Goal: Navigation & Orientation: Find specific page/section

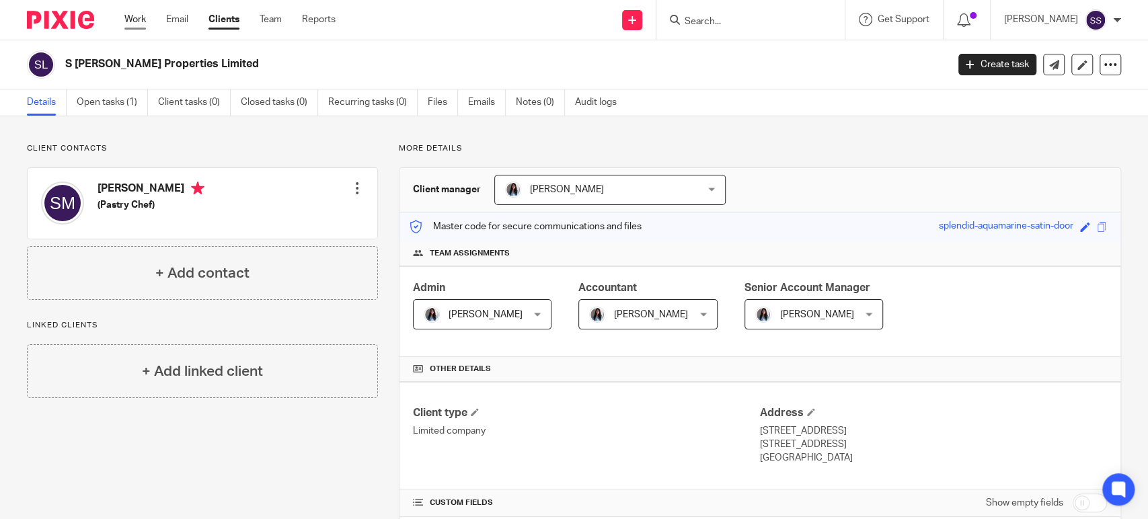
click at [135, 21] on link "Work" at bounding box center [135, 19] width 22 height 13
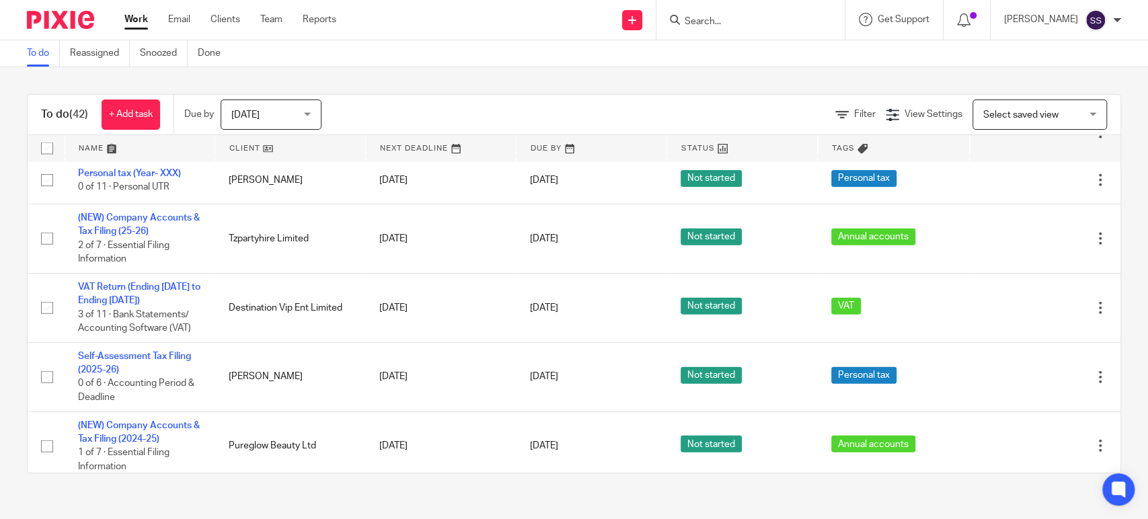
scroll to position [2397, 0]
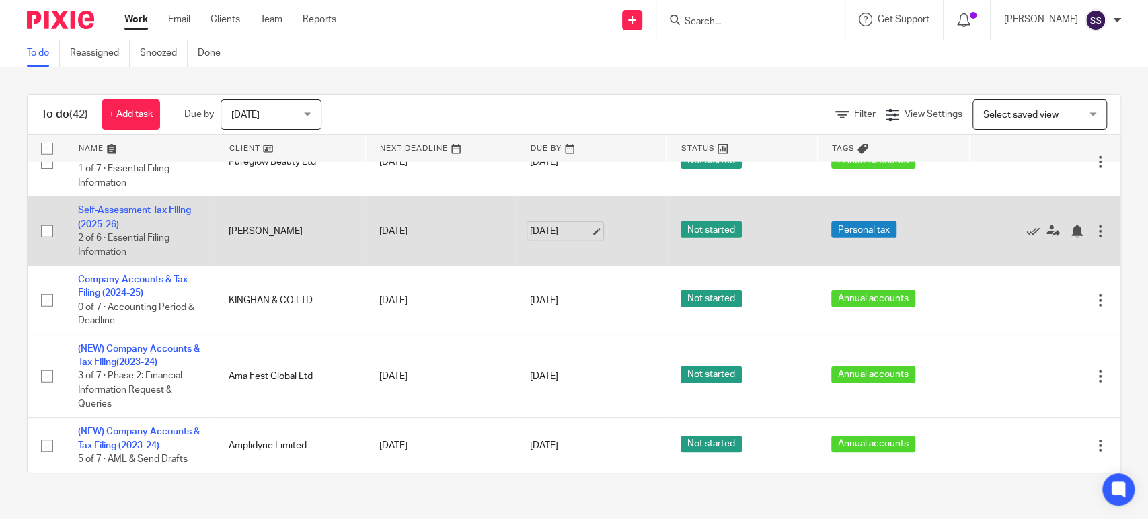
click at [563, 235] on link "[DATE]" at bounding box center [560, 232] width 61 height 14
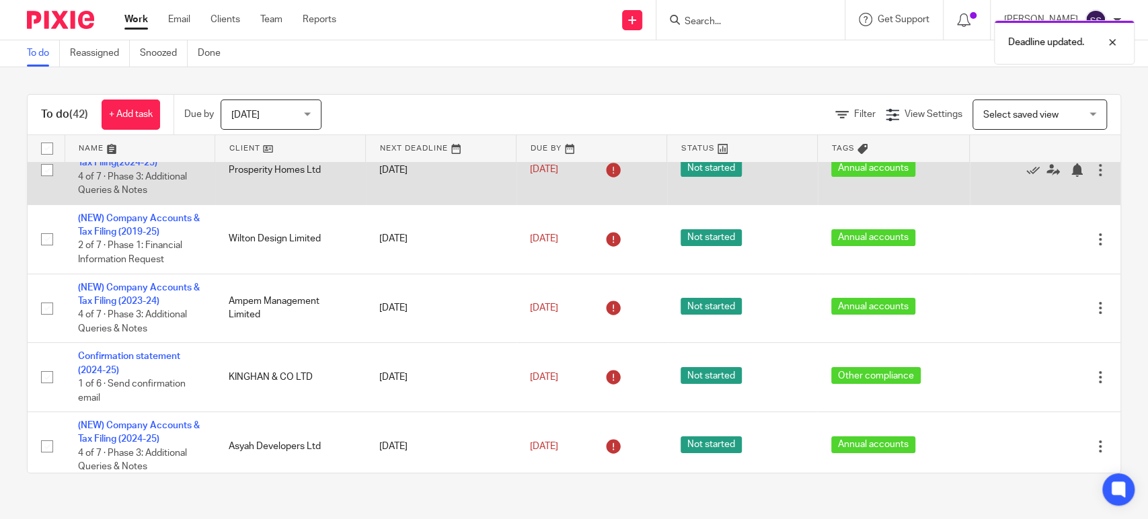
scroll to position [0, 0]
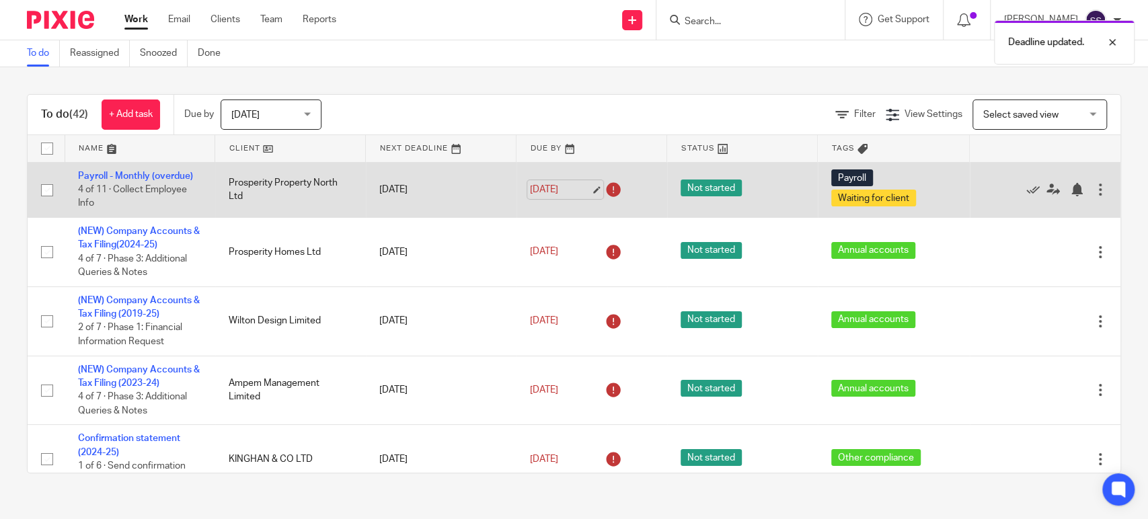
click at [550, 183] on link "22 Sep 2025" at bounding box center [560, 190] width 61 height 14
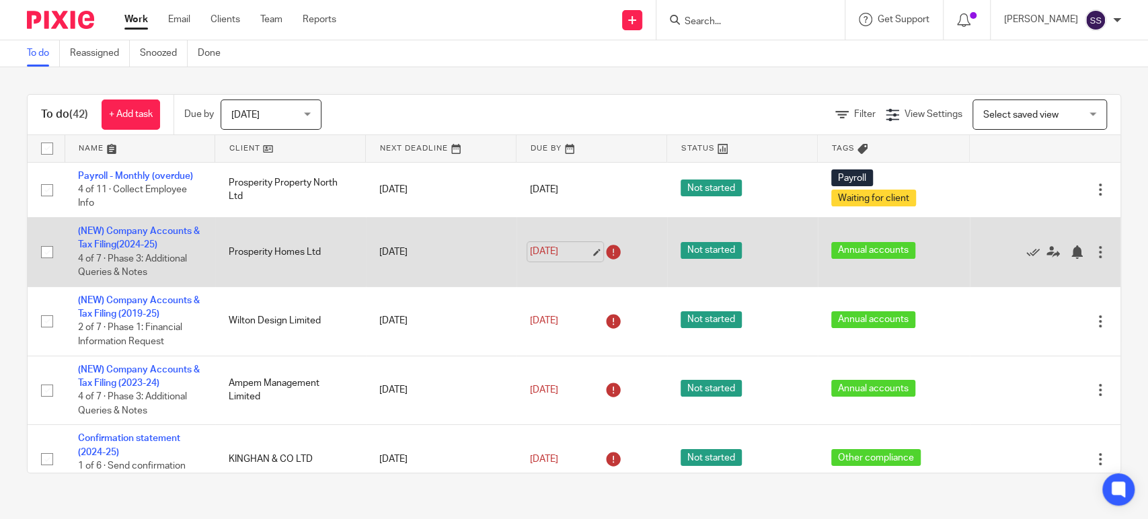
click at [541, 249] on link "22 Sep 2025" at bounding box center [560, 252] width 61 height 14
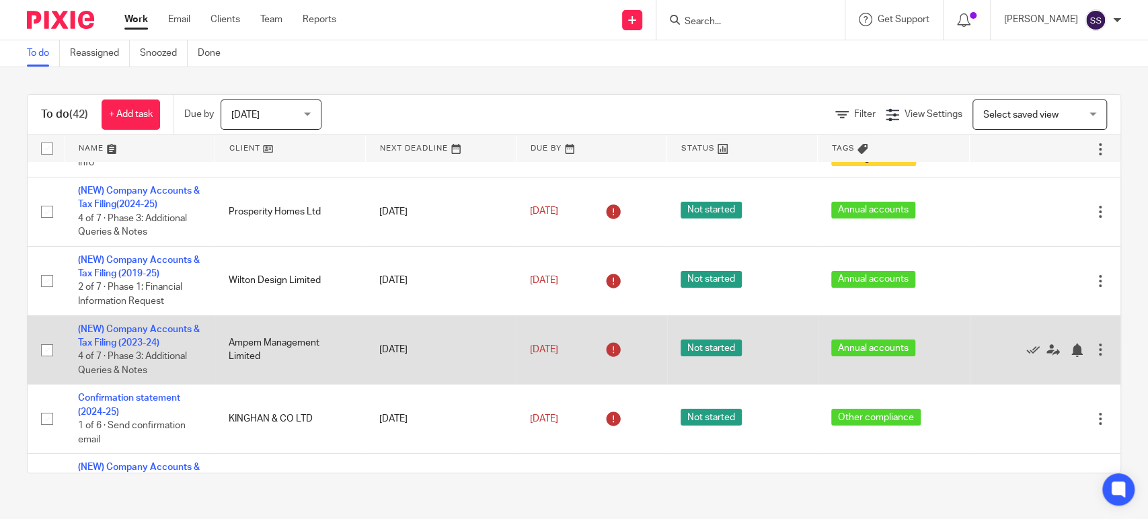
scroll to position [75, 0]
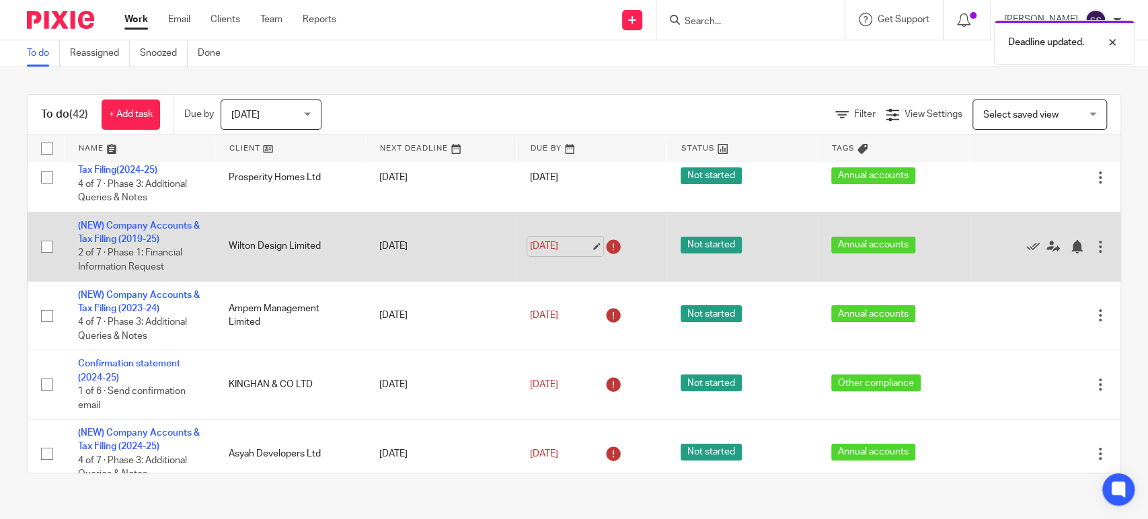
click at [555, 251] on link "22 Sep 2025" at bounding box center [560, 246] width 61 height 14
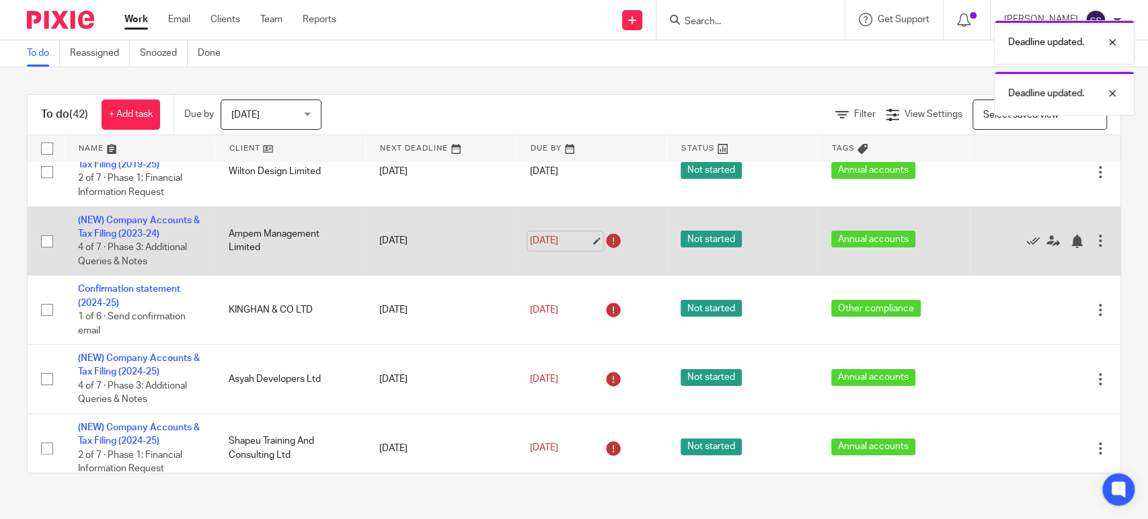
click at [557, 237] on link "22 Sep 2025" at bounding box center [560, 241] width 61 height 14
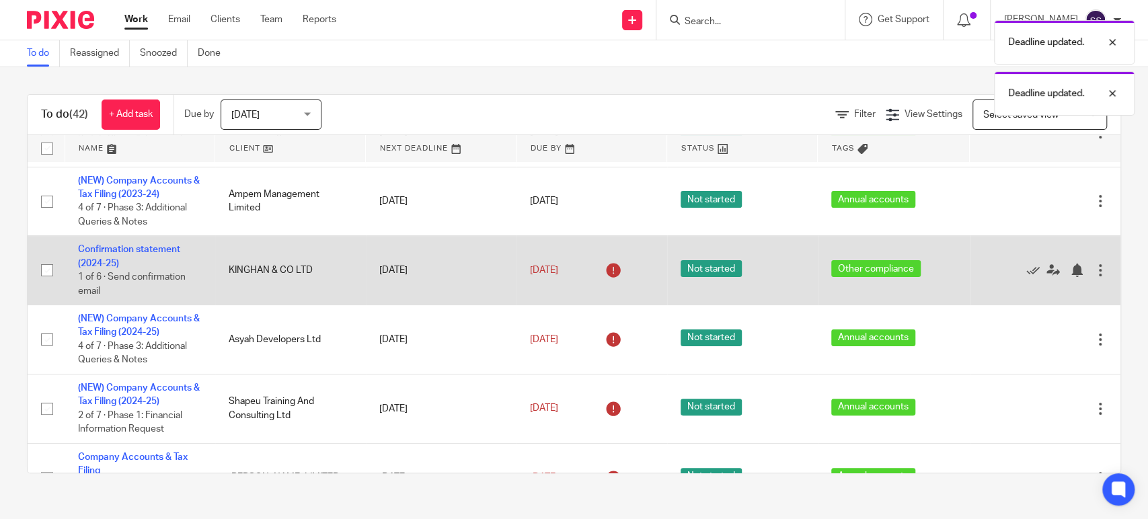
scroll to position [224, 0]
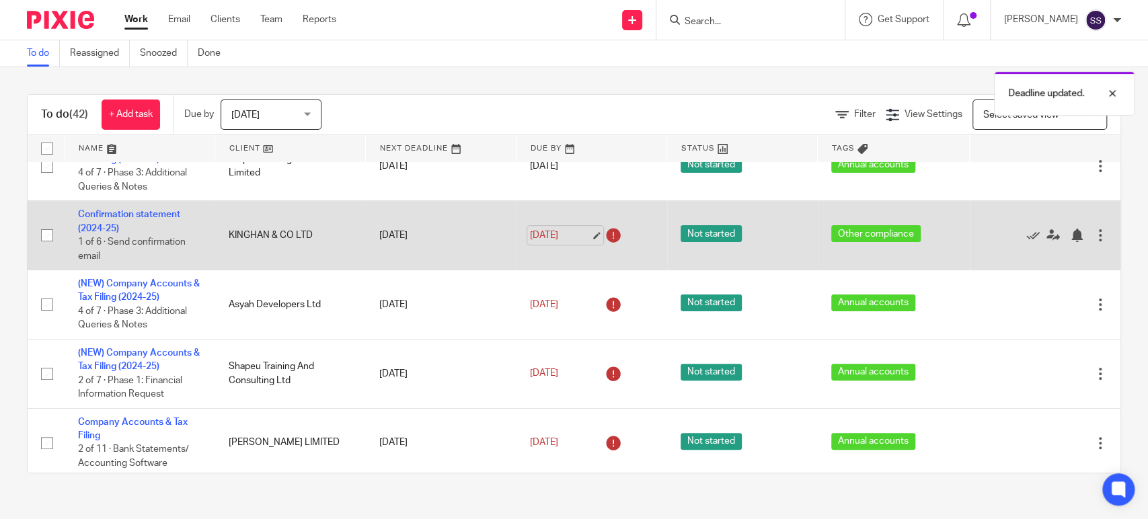
click at [555, 236] on link "22 Sep 2025" at bounding box center [560, 236] width 61 height 14
click at [549, 239] on link "25 Sep 2025" at bounding box center [560, 236] width 61 height 14
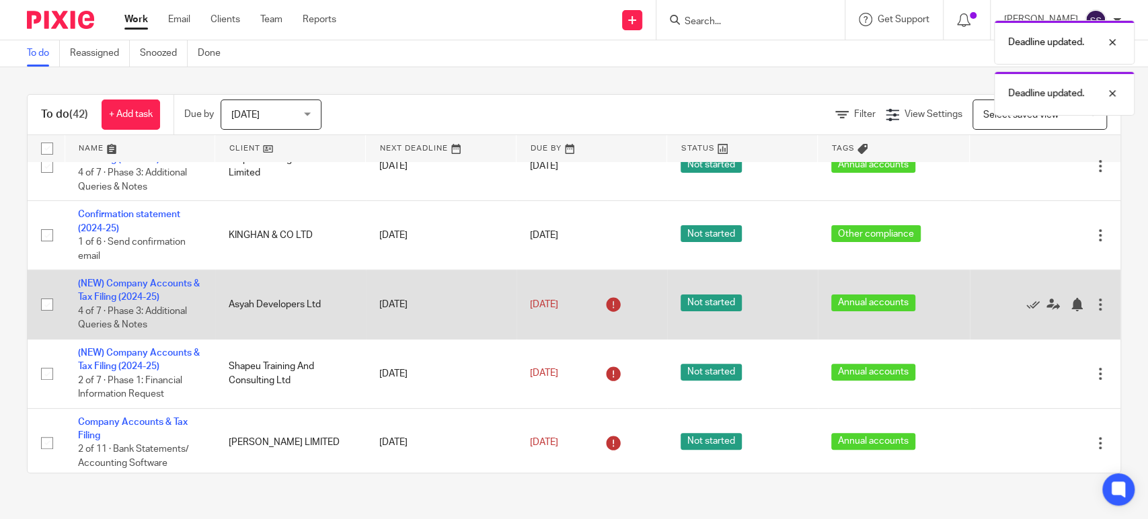
scroll to position [299, 0]
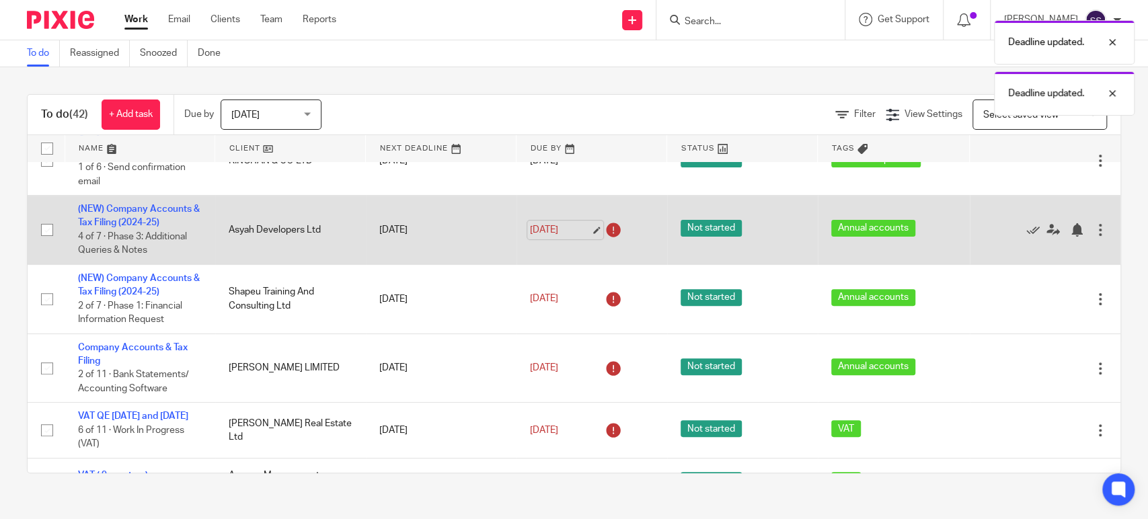
click at [563, 225] on link "22 Sep 2025" at bounding box center [560, 230] width 61 height 14
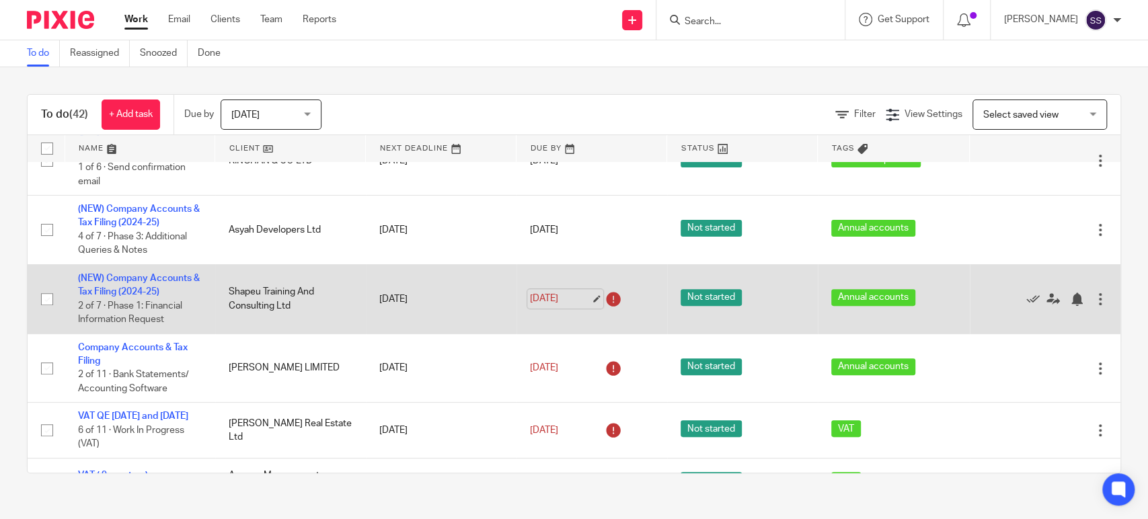
click at [564, 305] on link "22 Sep 2025" at bounding box center [560, 299] width 61 height 14
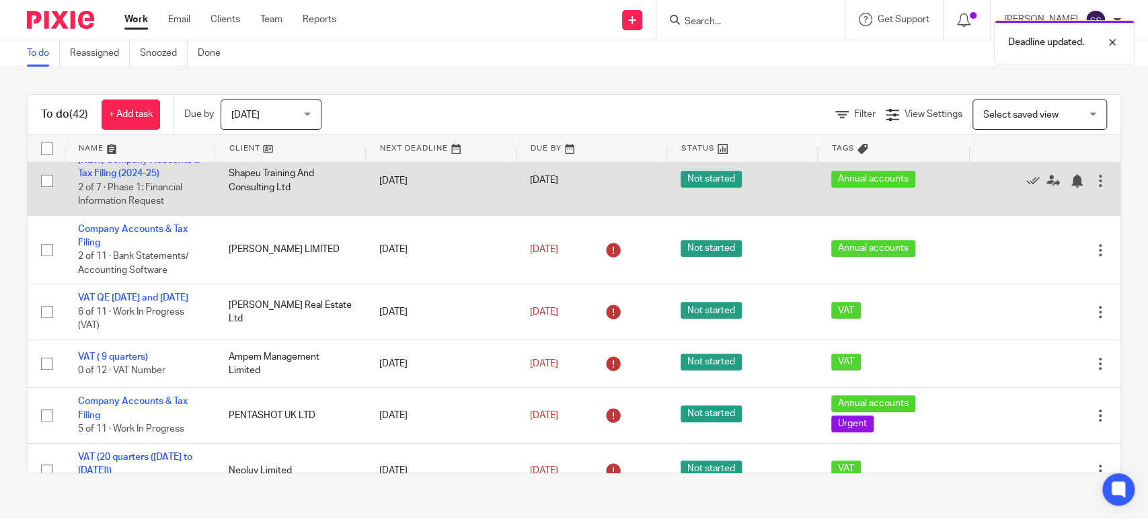
scroll to position [448, 0]
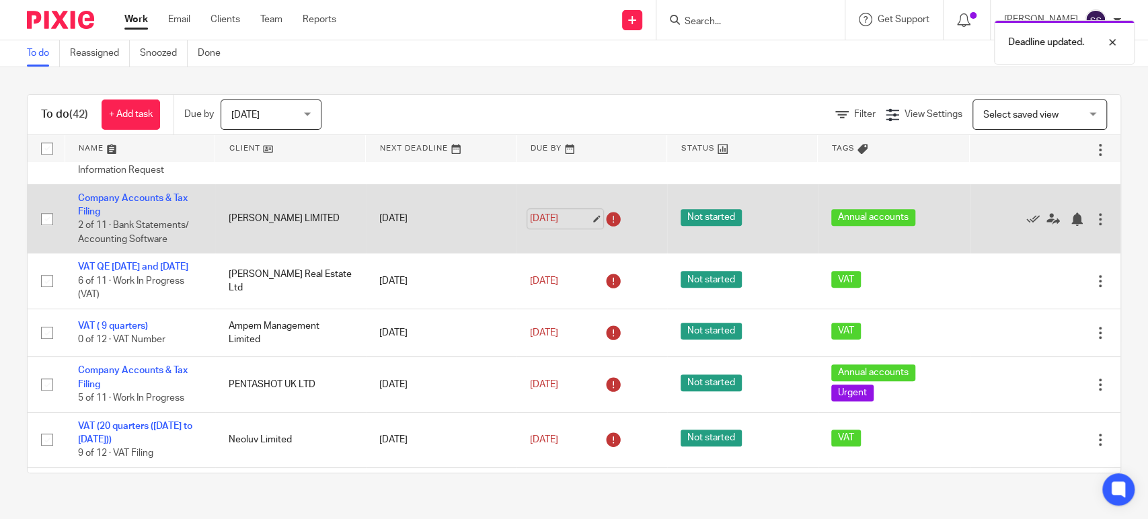
click at [561, 223] on link "22 Sep 2025" at bounding box center [560, 219] width 61 height 14
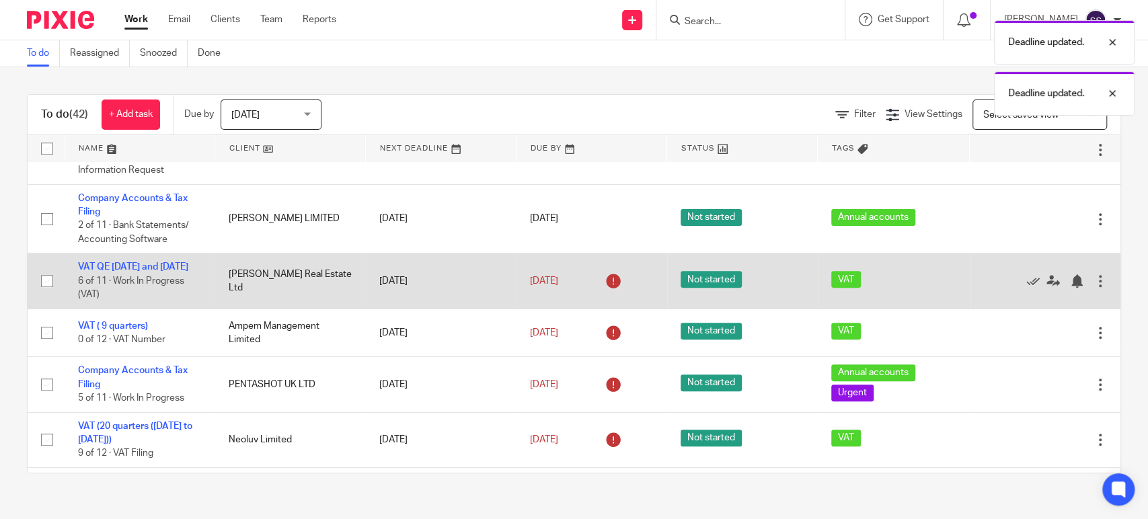
scroll to position [522, 0]
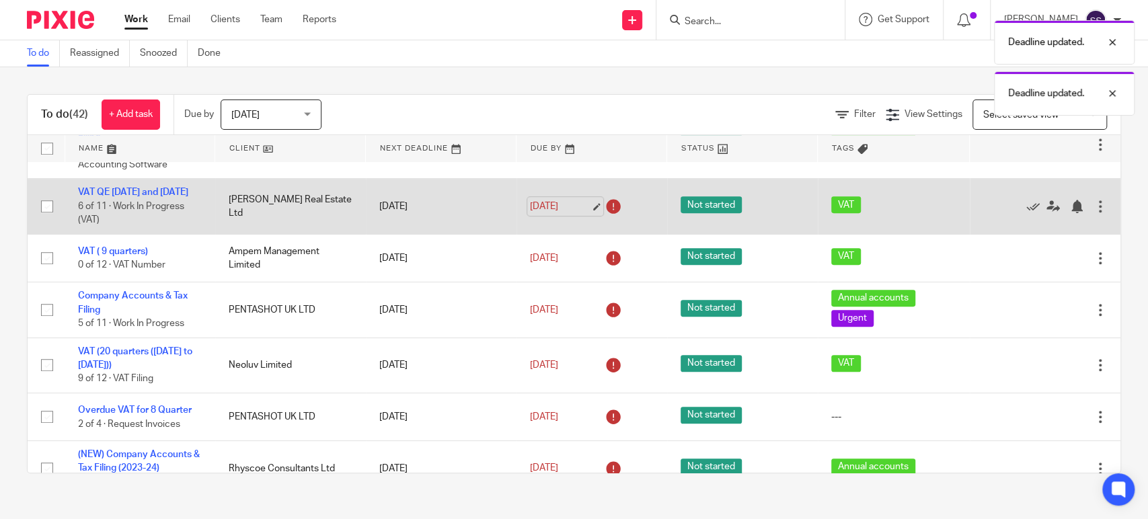
click at [565, 214] on link "22 Sep 2025" at bounding box center [560, 207] width 61 height 14
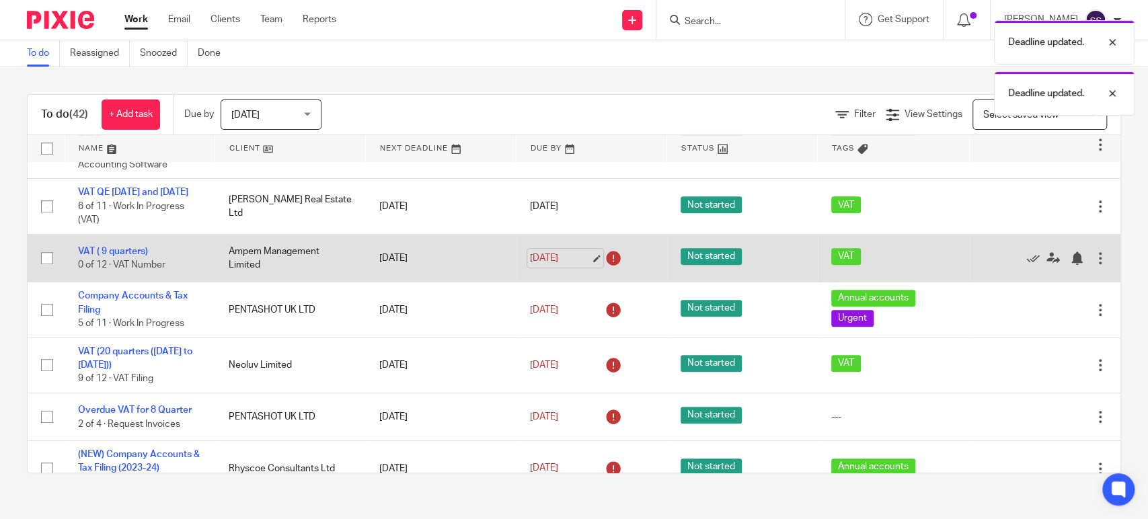
scroll to position [597, 0]
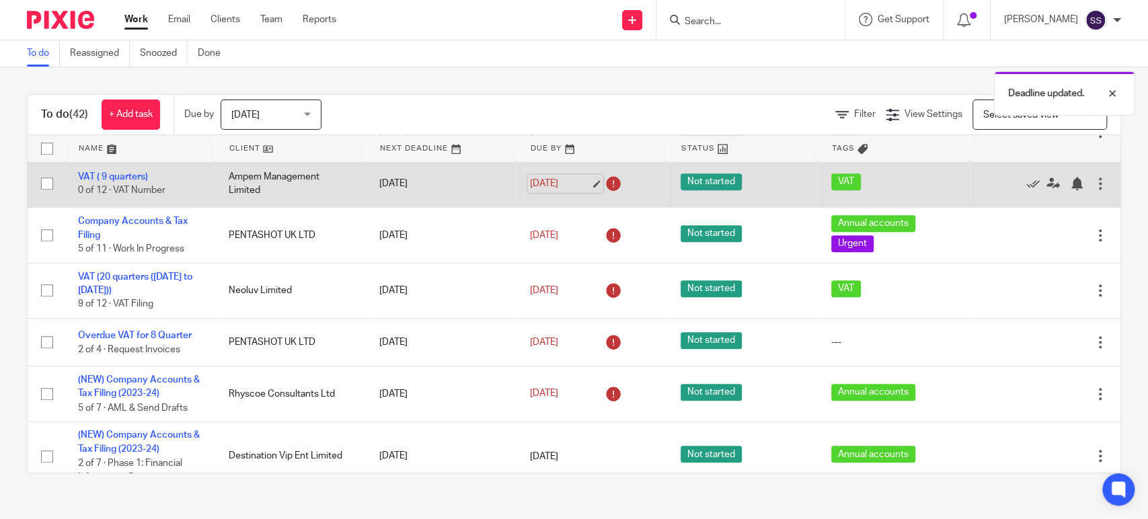
click at [565, 191] on link "22 Sep 2025" at bounding box center [560, 184] width 61 height 14
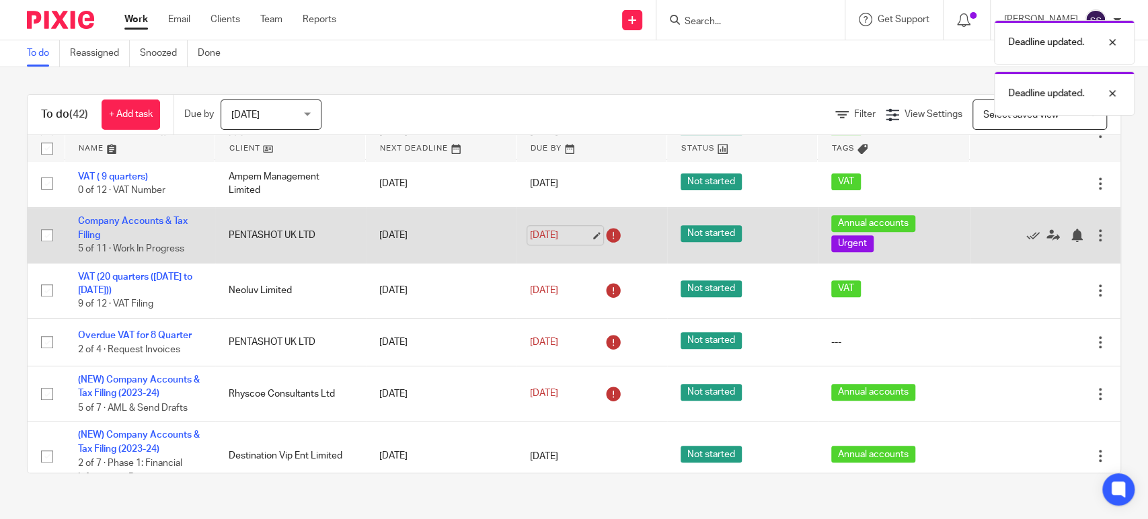
click at [557, 243] on link "22 Sep 2025" at bounding box center [560, 236] width 61 height 14
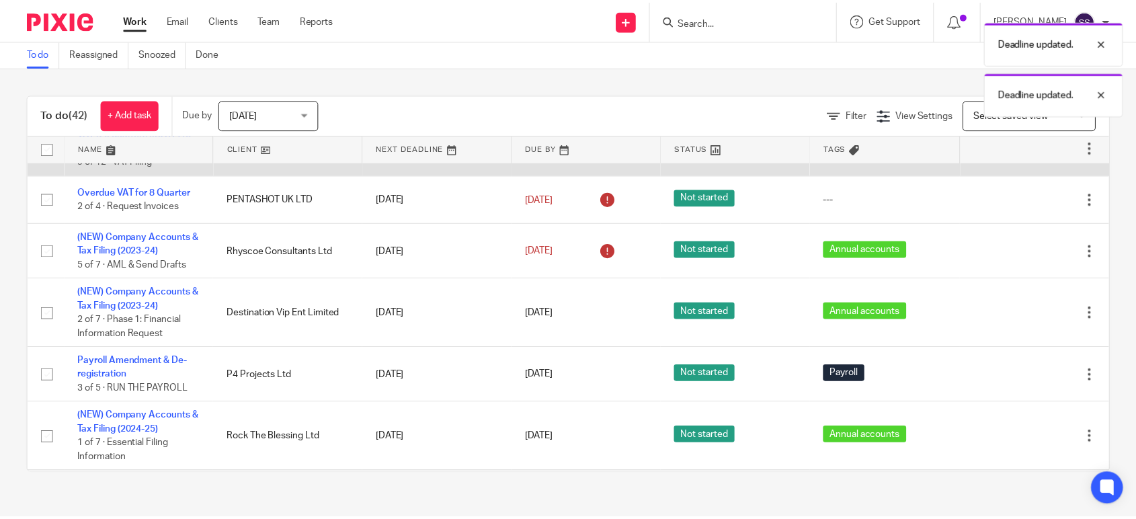
scroll to position [672, 0]
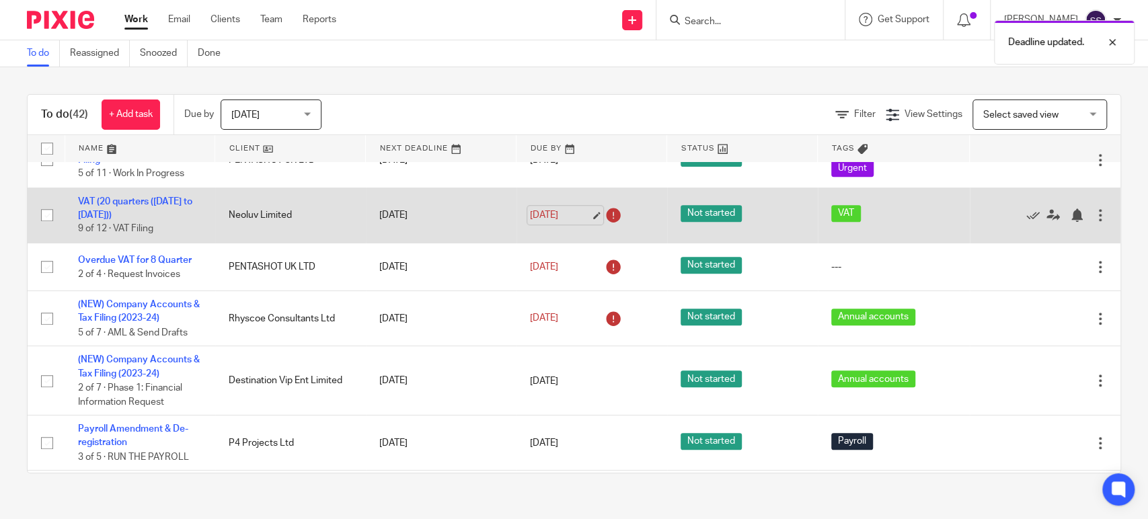
click at [573, 223] on link "22 Sep 2025" at bounding box center [560, 215] width 61 height 14
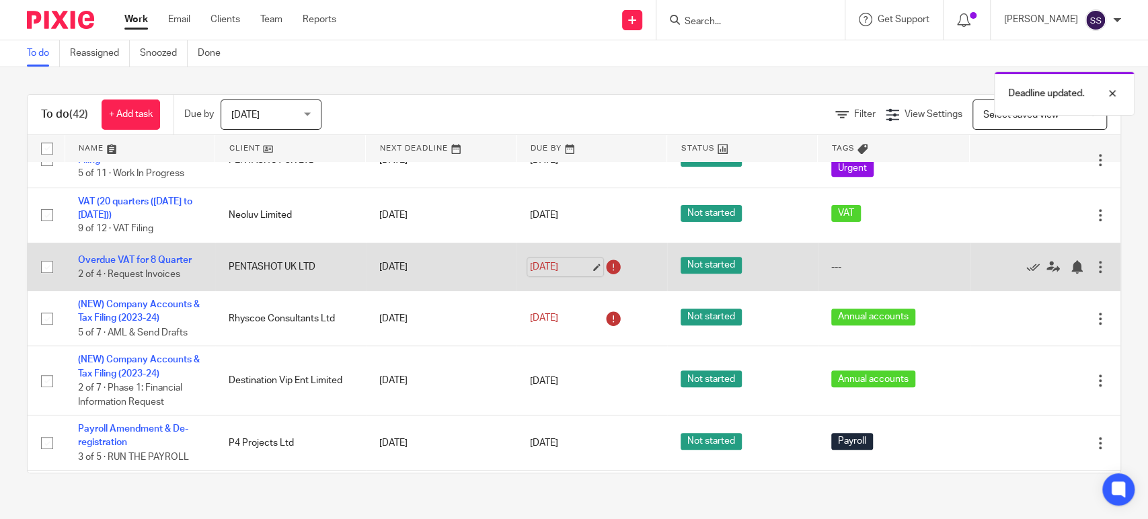
click at [554, 274] on link "22 Sep 2025" at bounding box center [560, 267] width 61 height 14
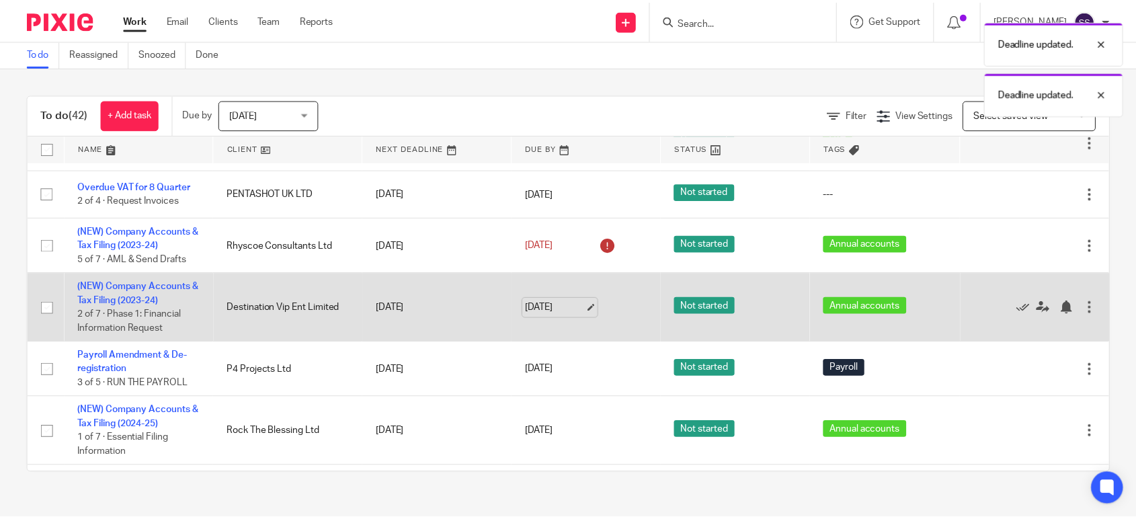
scroll to position [747, 0]
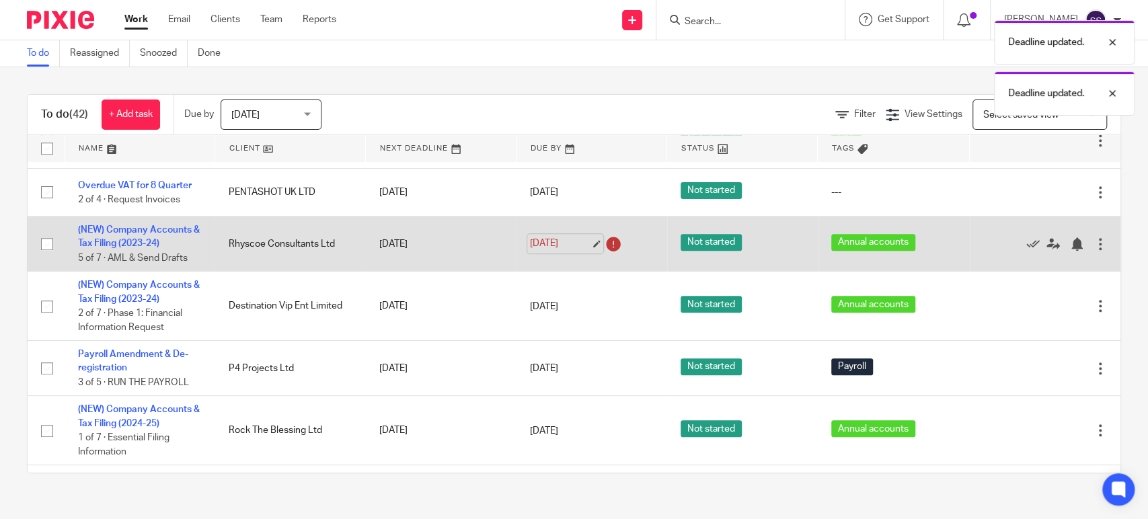
click at [559, 251] on link "22 Sep 2025" at bounding box center [560, 244] width 61 height 14
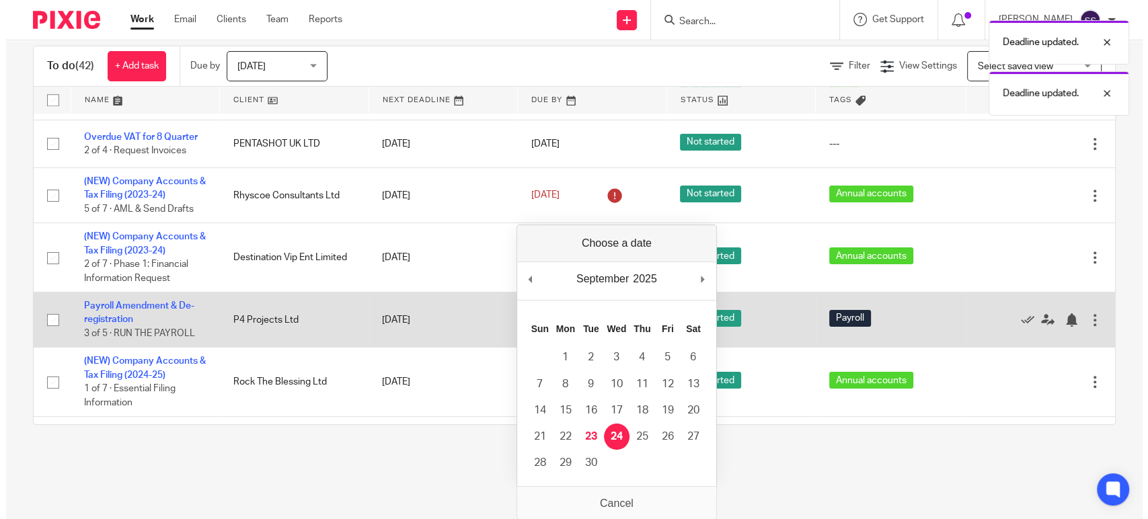
scroll to position [0, 0]
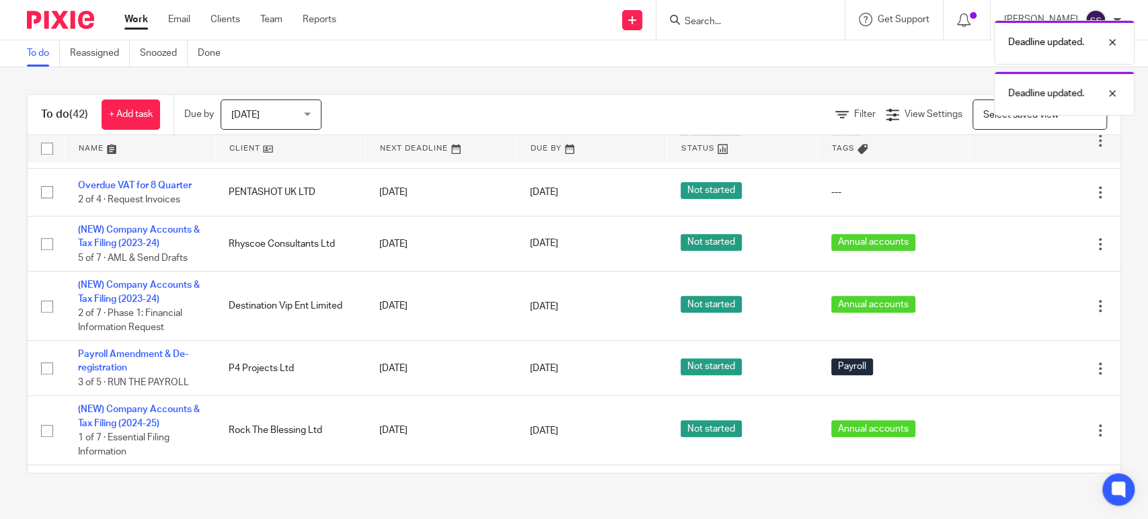
click at [136, 19] on link "Work" at bounding box center [136, 19] width 24 height 13
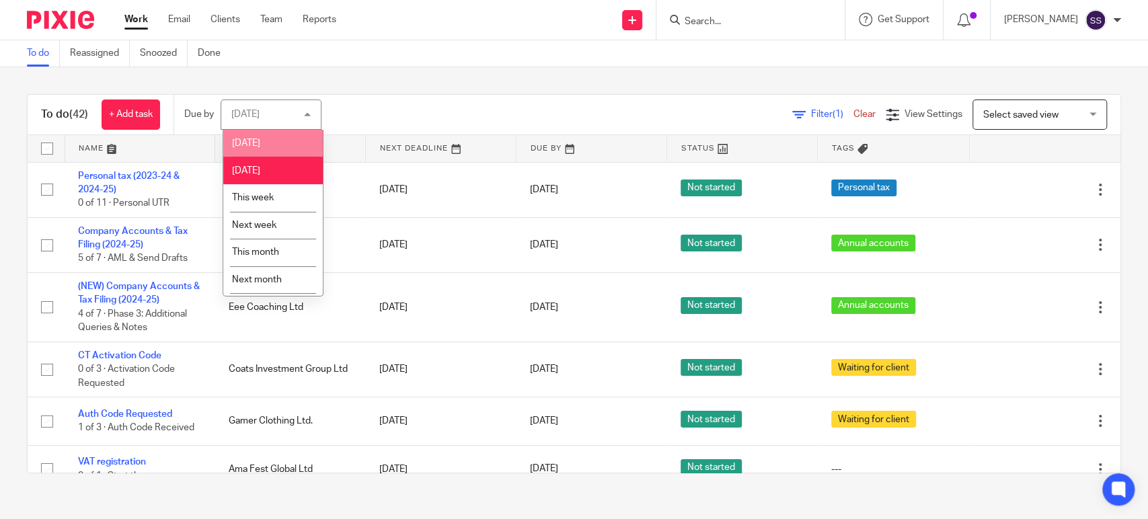
click at [274, 139] on li "[DATE]" at bounding box center [273, 144] width 100 height 28
